Goal: Check status: Check status

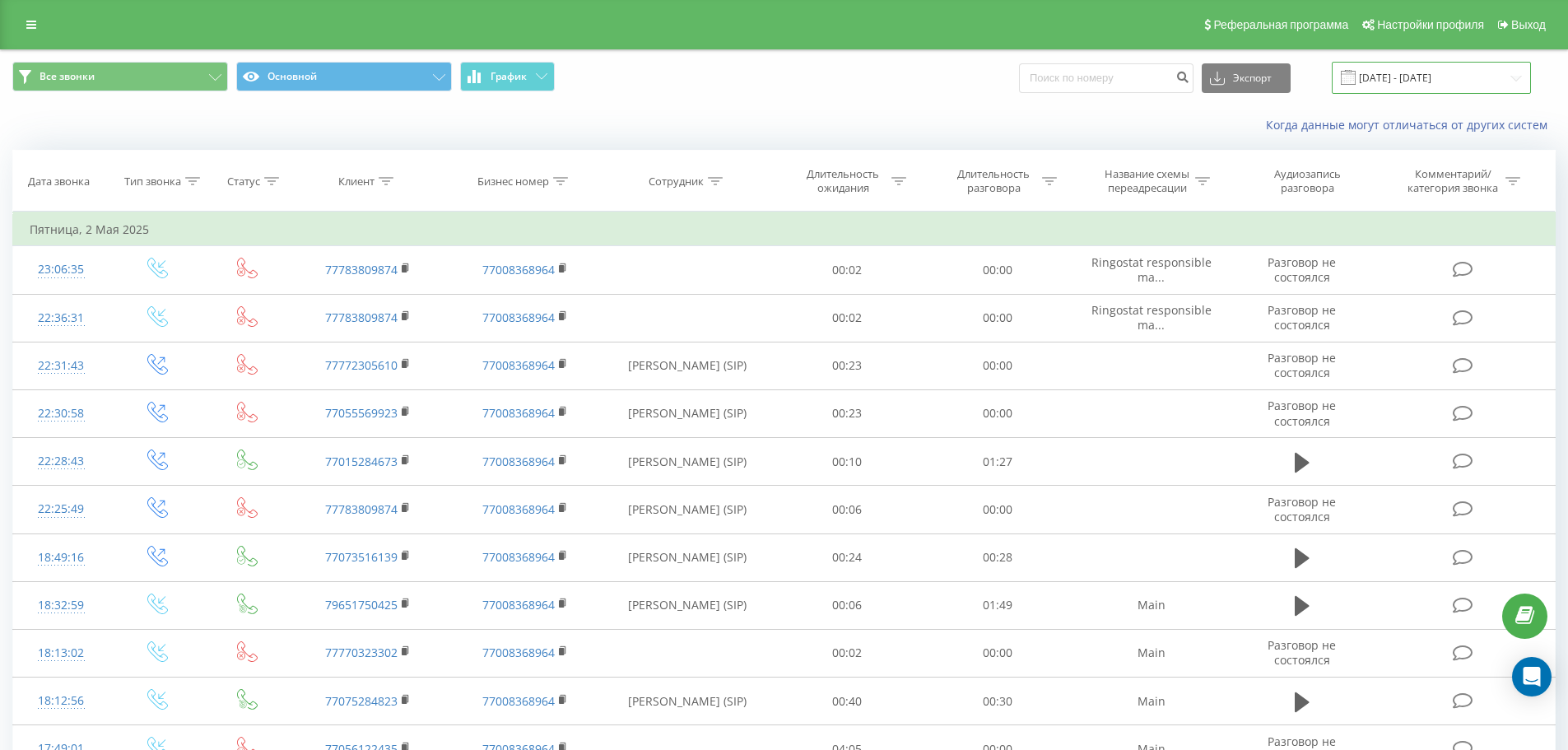
click at [1415, 79] on input "[DATE] - [DATE]" at bounding box center [1431, 78] width 199 height 32
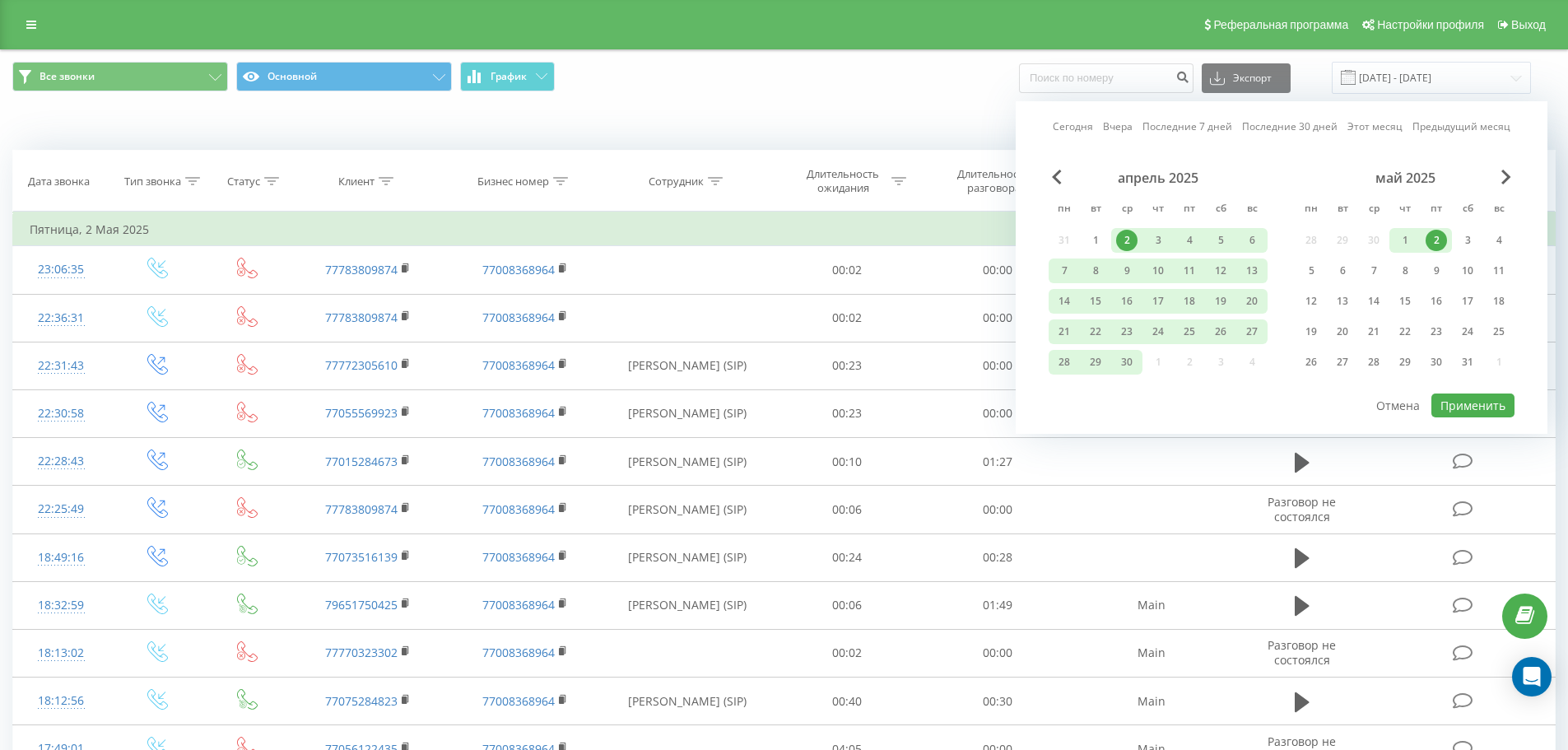
click at [1085, 137] on div "Сегодня Вчера Последние 7 дней Последние 30 дней Этот месяц Предыдущий месяц ап…" at bounding box center [1282, 267] width 532 height 333
click at [1086, 127] on link "Сегодня" at bounding box center [1073, 126] width 40 height 16
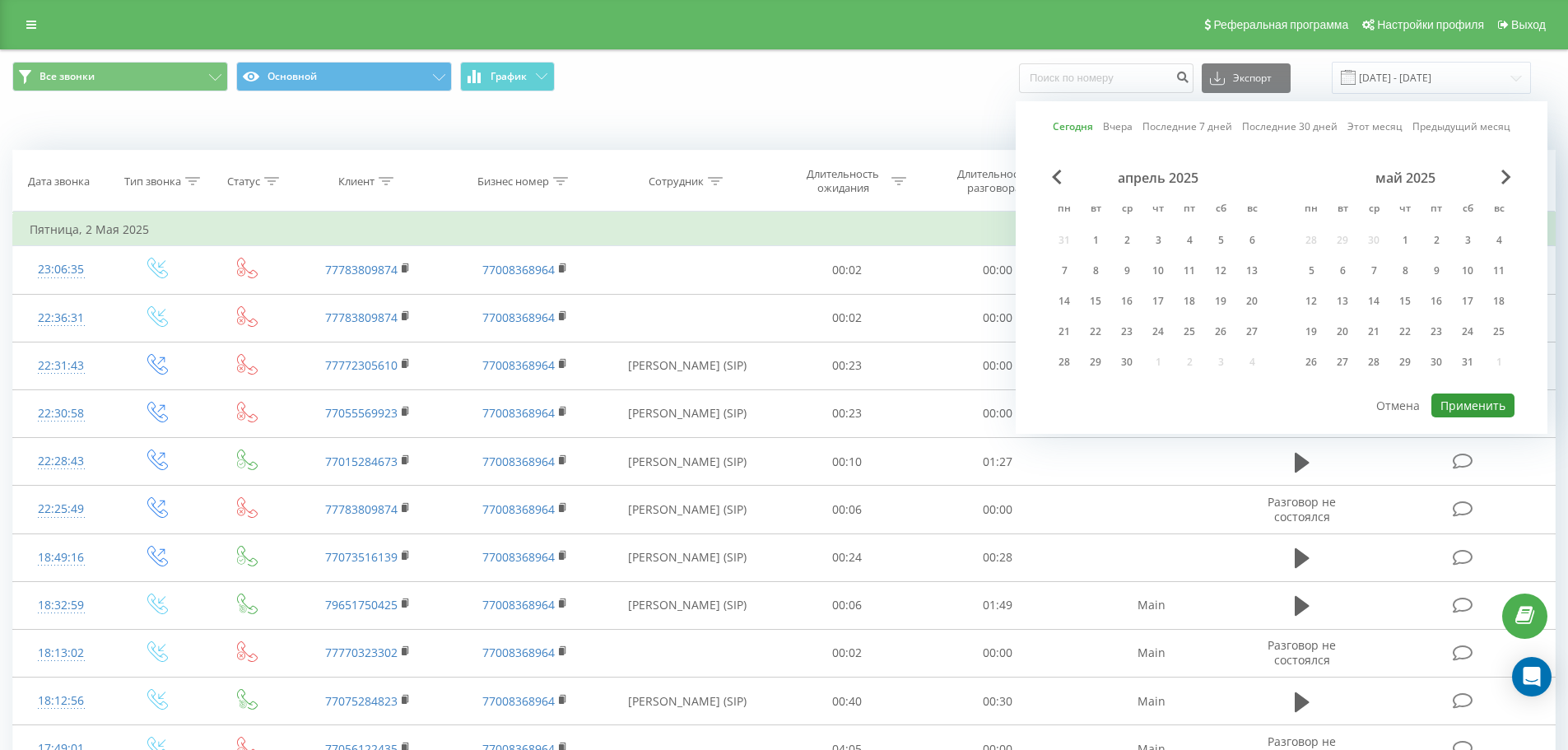
click at [1491, 402] on button "Применить" at bounding box center [1473, 405] width 84 height 24
type input "[DATE] - [DATE]"
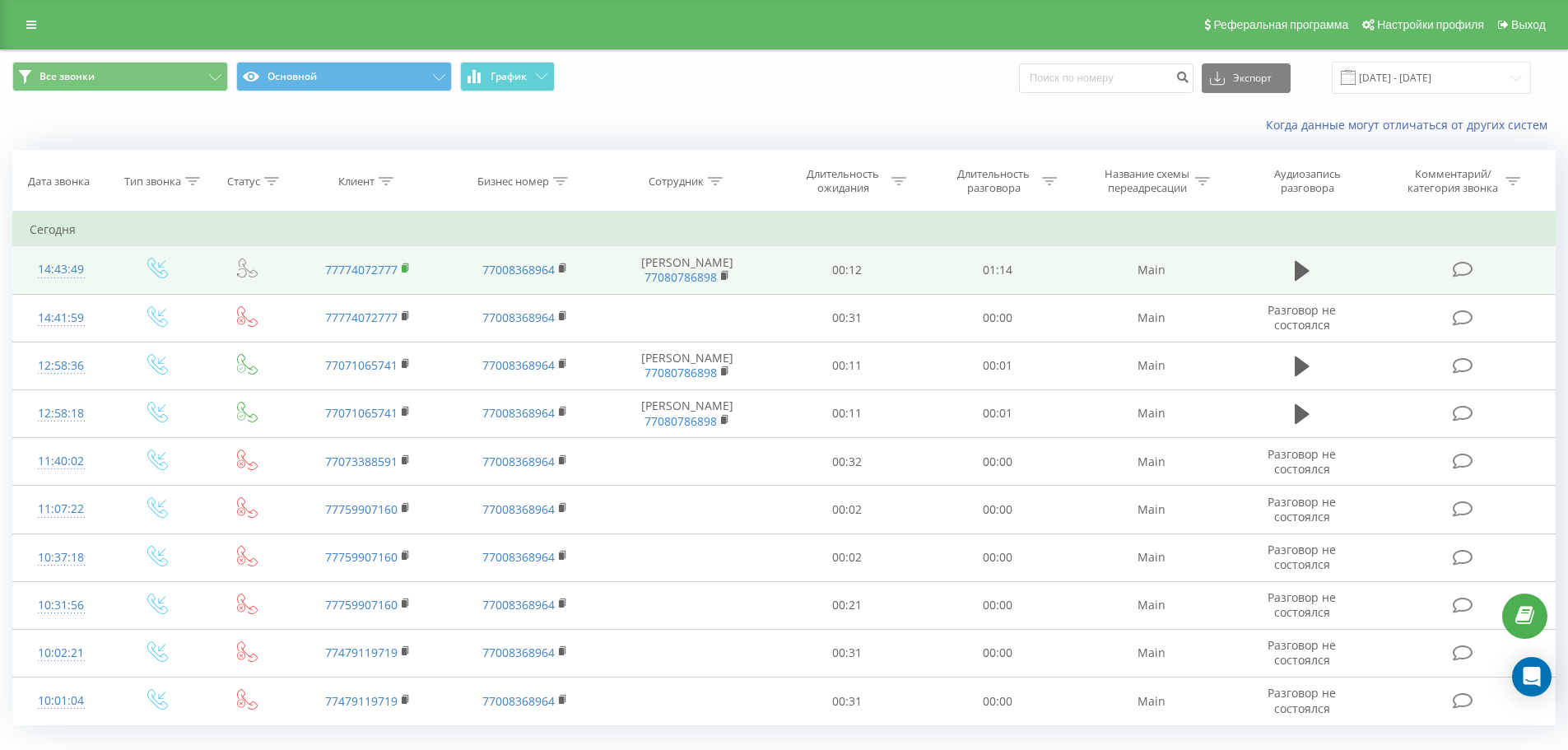
click at [405, 273] on rect at bounding box center [404, 268] width 5 height 8
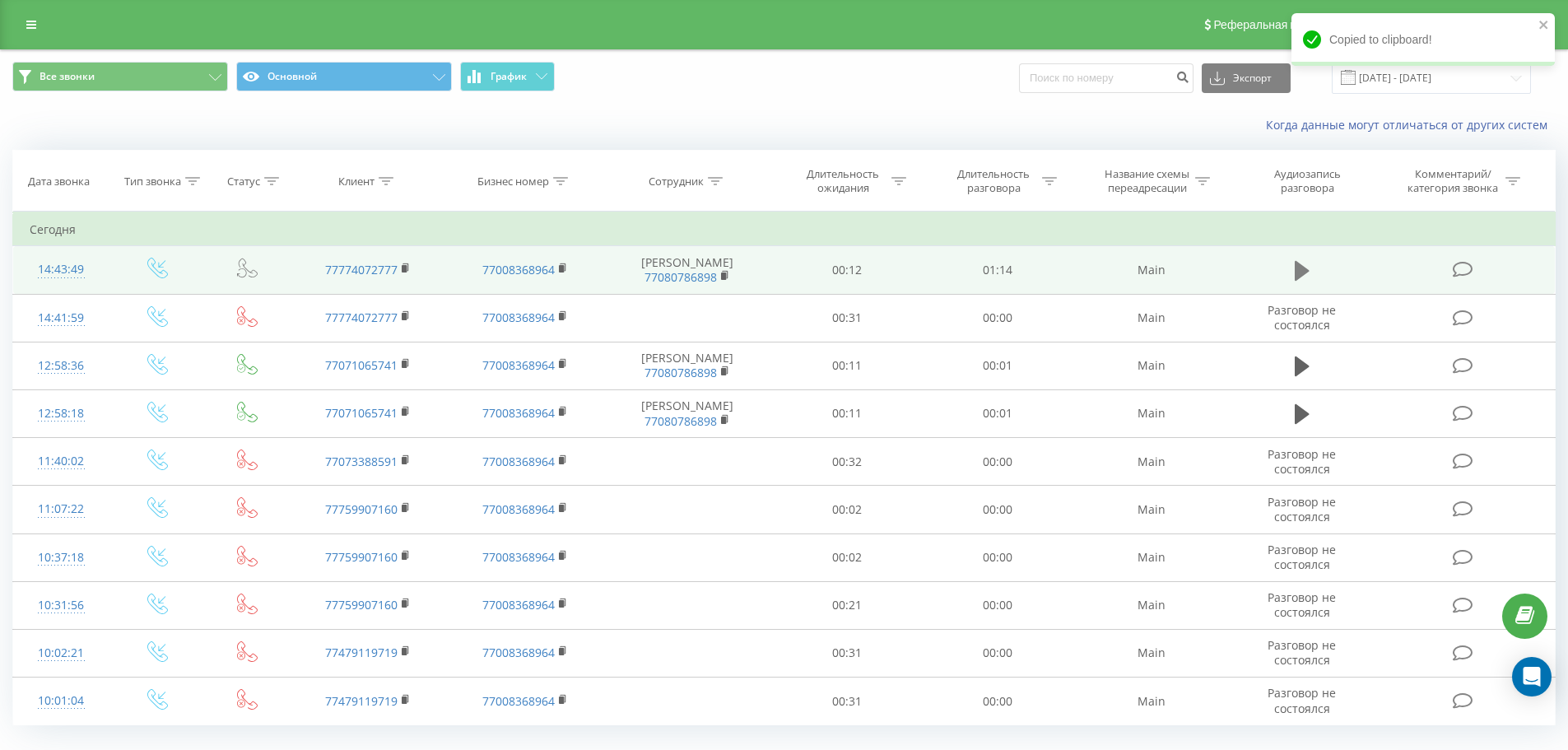
click at [1305, 280] on icon at bounding box center [1302, 271] width 15 height 23
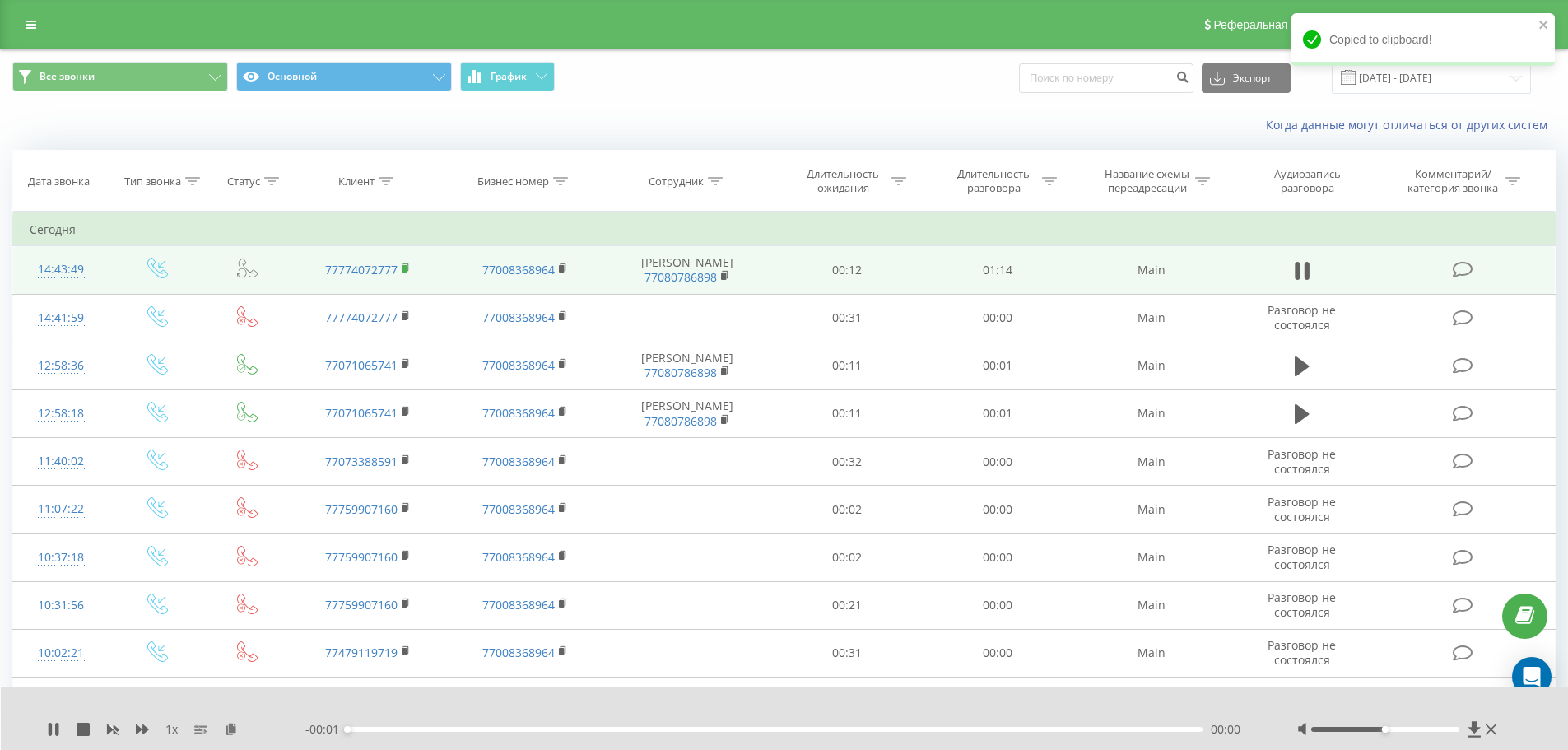
click at [405, 273] on rect at bounding box center [404, 268] width 5 height 8
click at [406, 273] on rect at bounding box center [404, 268] width 5 height 8
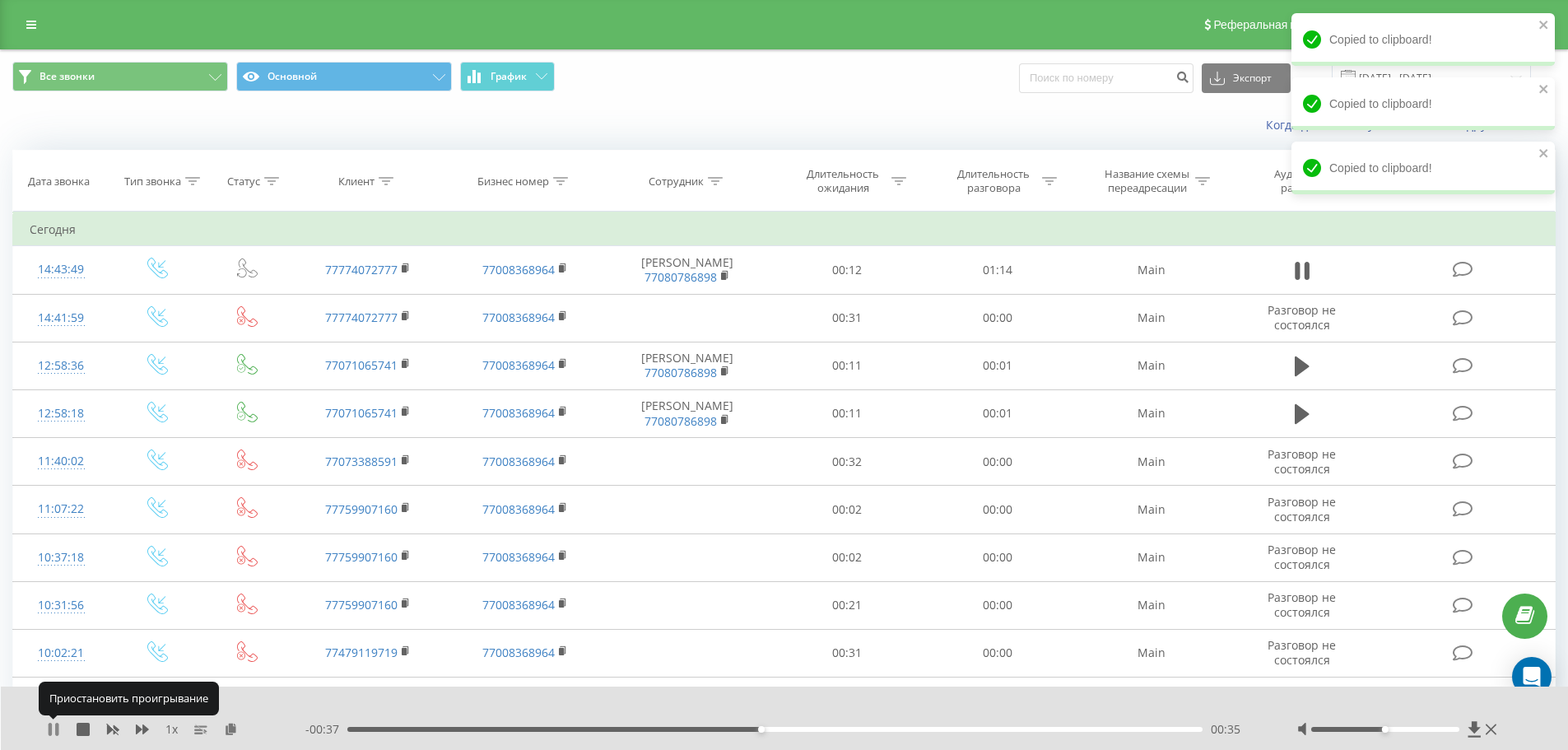
click at [57, 732] on icon at bounding box center [57, 729] width 3 height 13
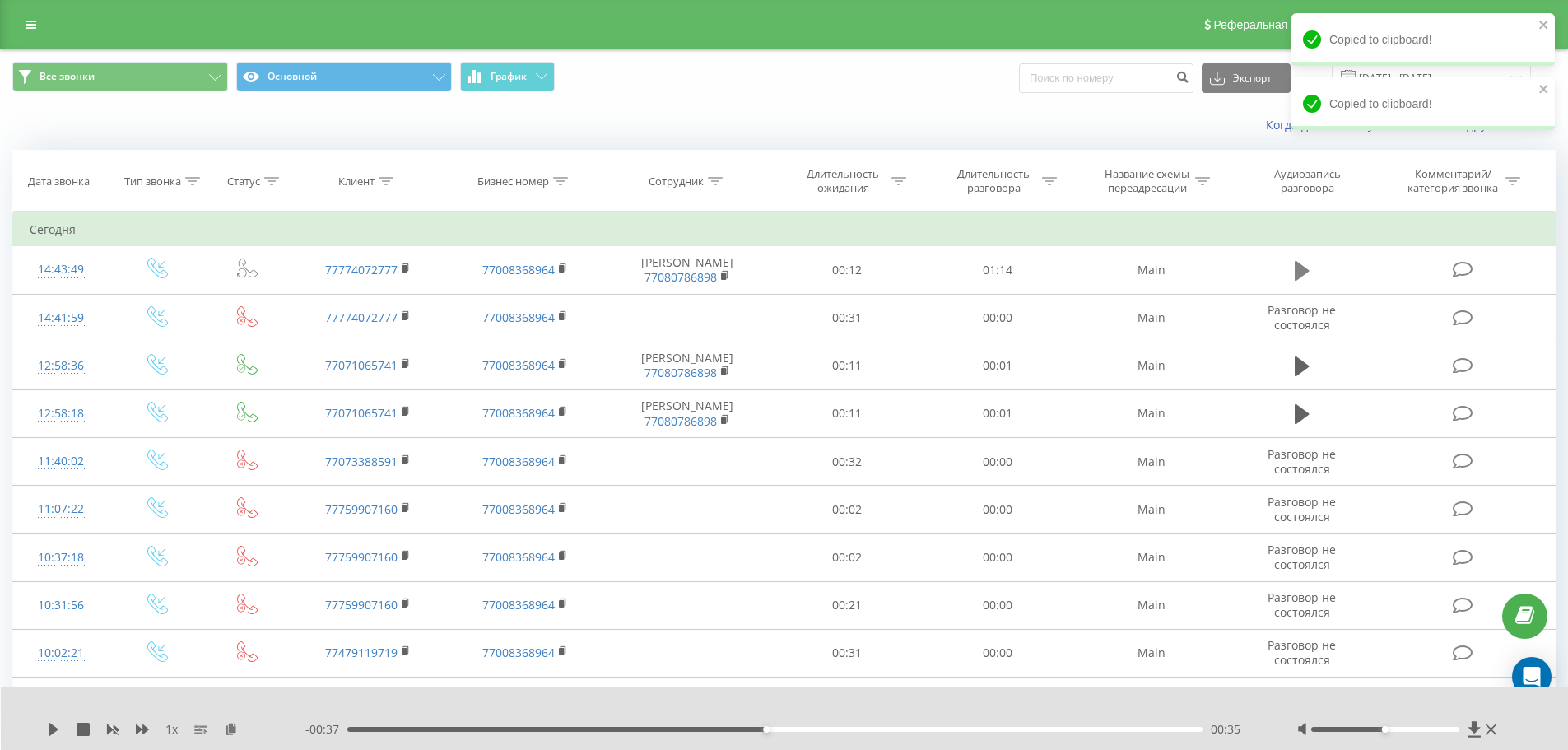
click at [1307, 280] on icon at bounding box center [1302, 271] width 15 height 23
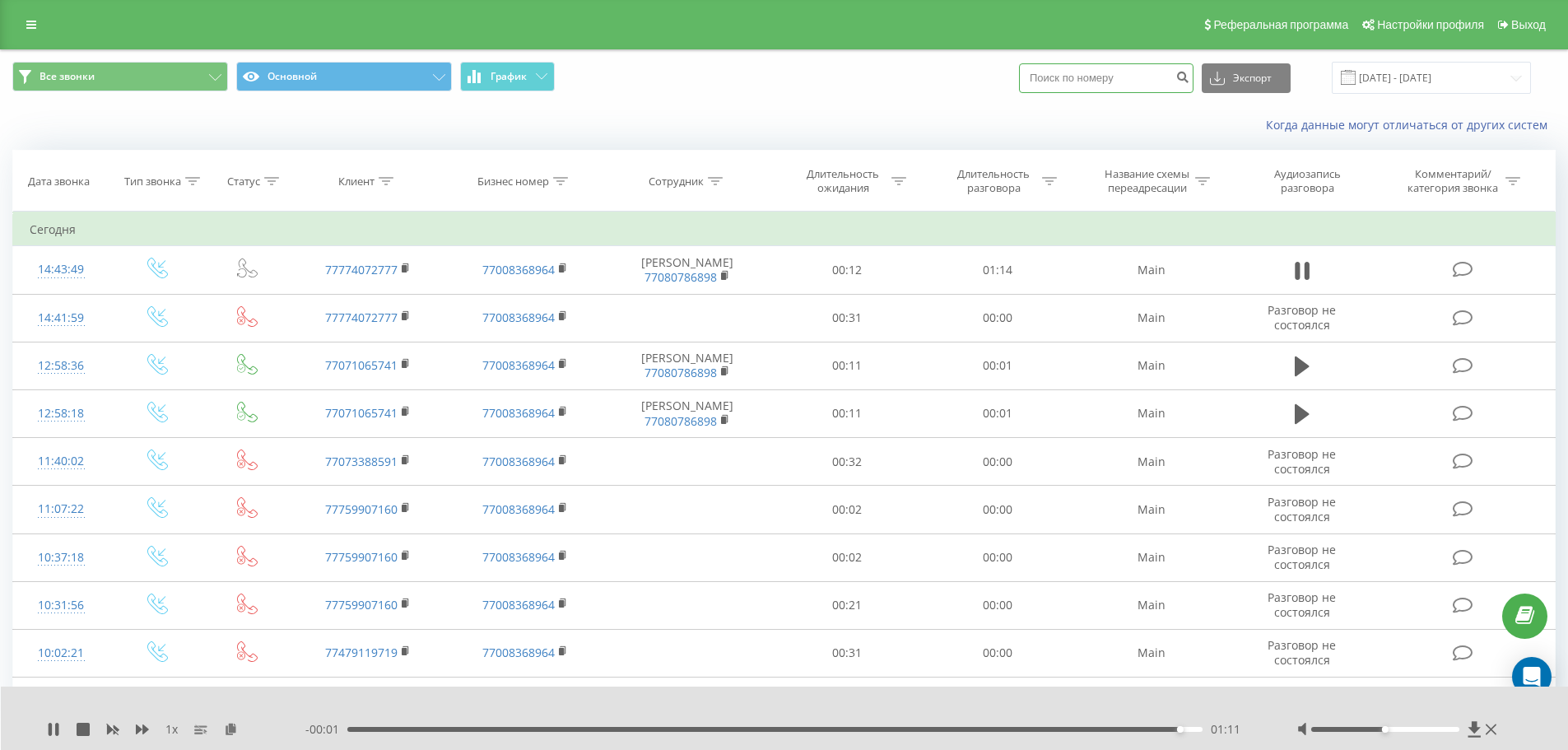
click at [1132, 73] on input at bounding box center [1107, 78] width 174 height 30
paste input "[PHONE_NUMBER]"
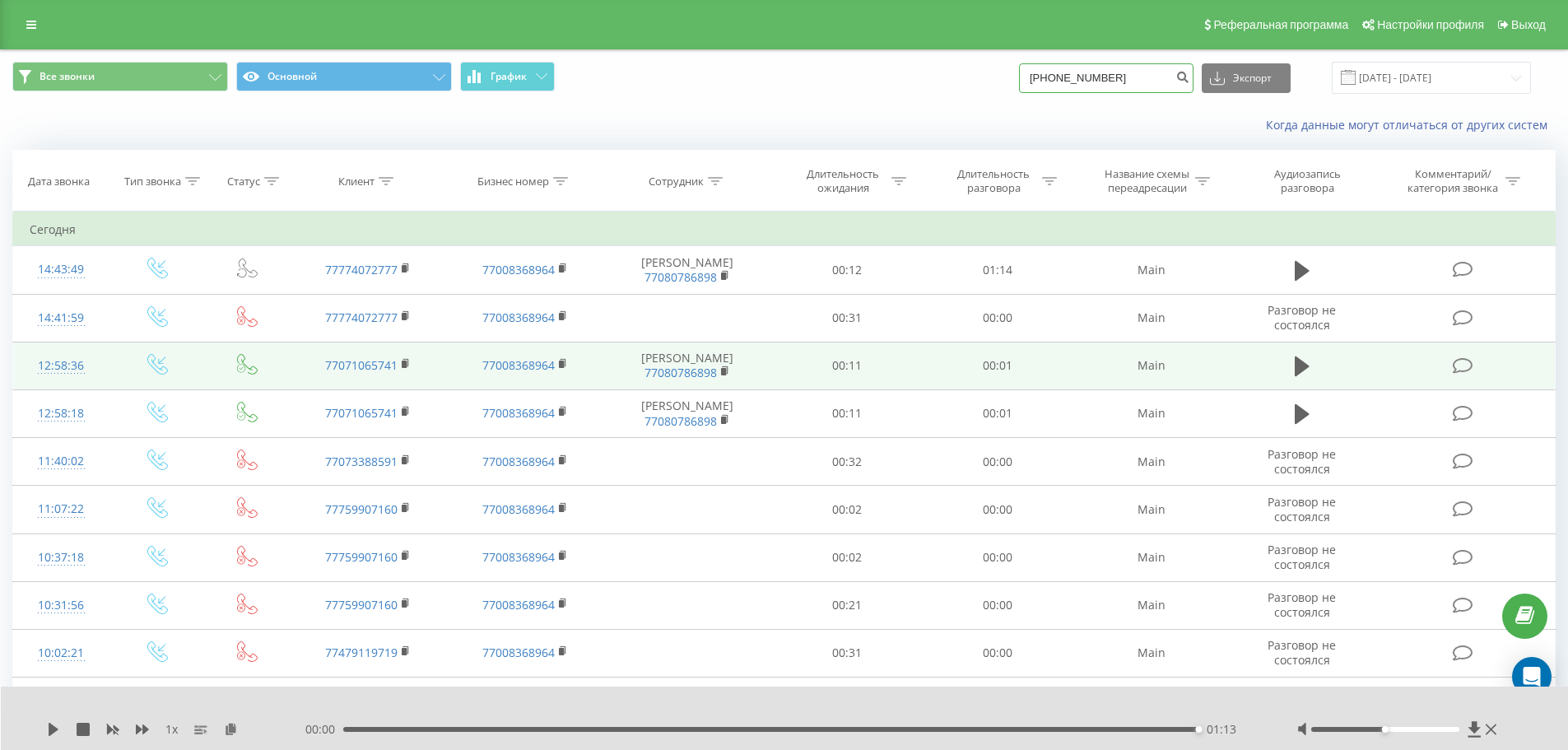
type input "[PHONE_NUMBER]"
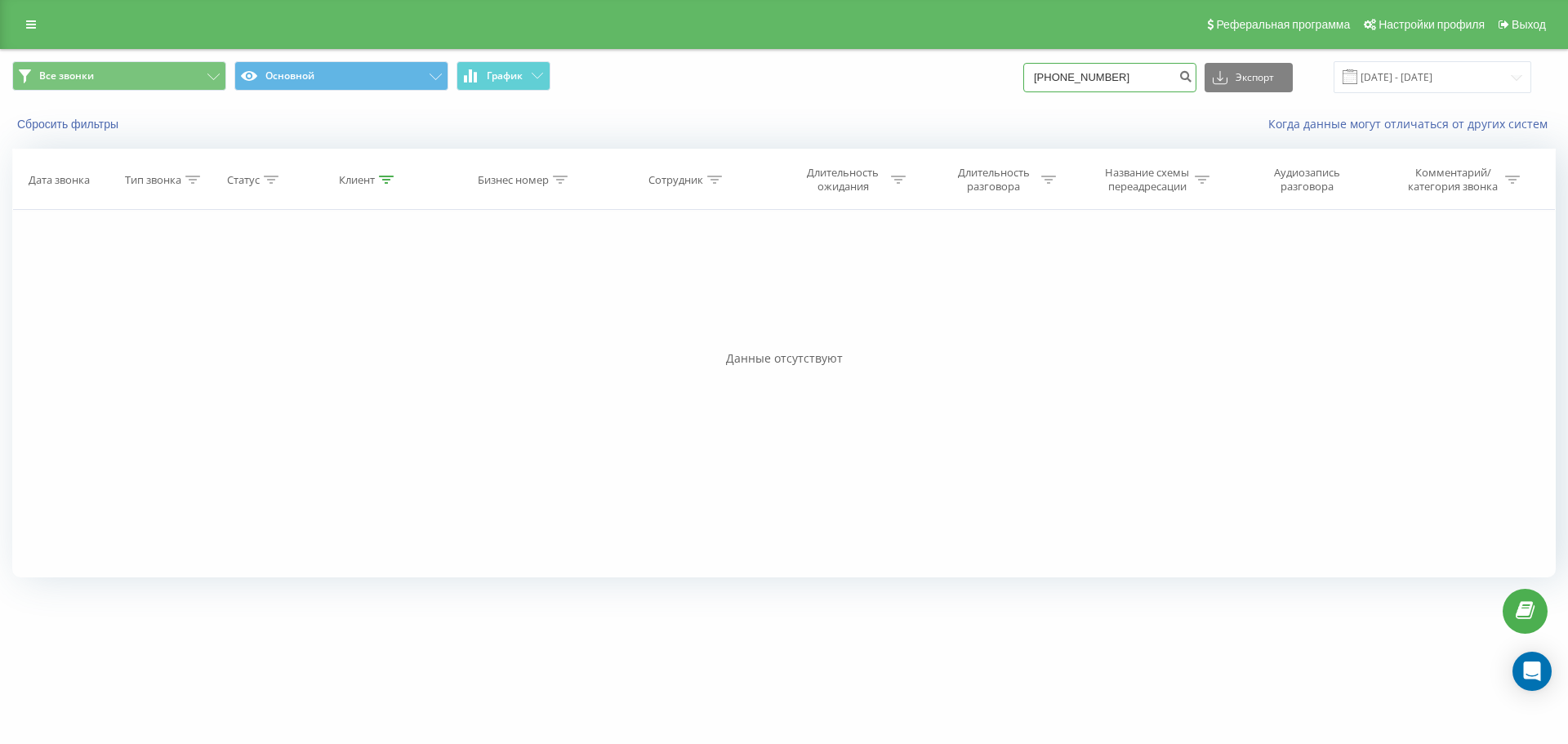
drag, startPoint x: 1142, startPoint y: 72, endPoint x: 732, endPoint y: 130, distance: 414.1
click at [816, 113] on div "Все звонки Основной График [PHONE_NUMBER] Экспорт .csv .xls .xlsx [DATE] - [DAT…" at bounding box center [784, 97] width 1567 height 94
